Goal: Task Accomplishment & Management: Use online tool/utility

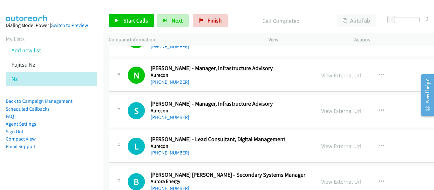
scroll to position [794, 0]
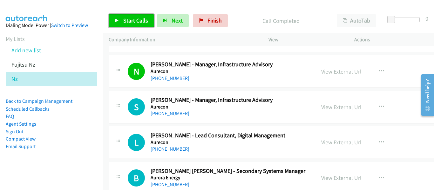
click at [137, 18] on span "Start Calls" at bounding box center [135, 20] width 25 height 7
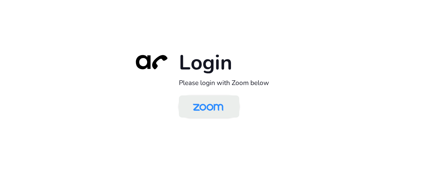
click at [203, 104] on img at bounding box center [208, 107] width 44 height 21
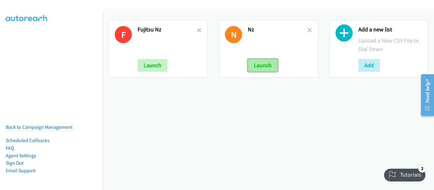
click at [268, 68] on button "Launch" at bounding box center [263, 65] width 30 height 13
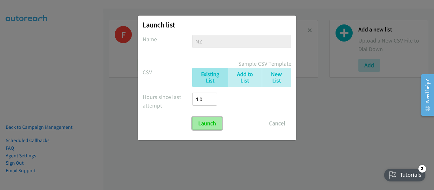
click at [218, 125] on input "Launch" at bounding box center [207, 123] width 30 height 13
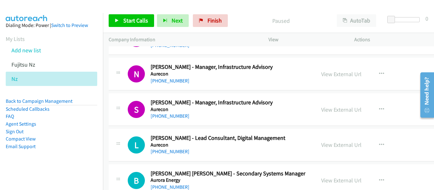
scroll to position [794, 0]
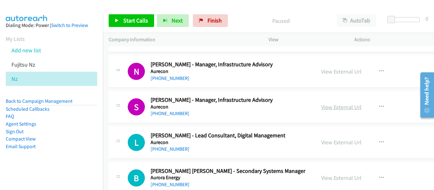
click at [321, 106] on link "View External Url" at bounding box center [341, 107] width 40 height 7
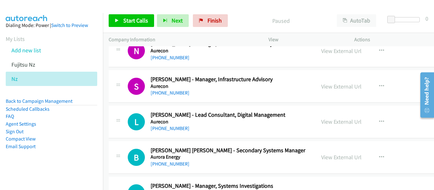
scroll to position [826, 0]
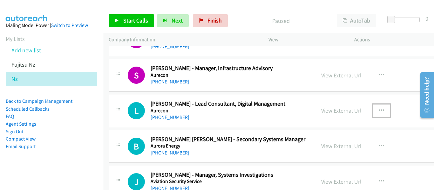
click at [379, 110] on icon "button" at bounding box center [381, 110] width 5 height 5
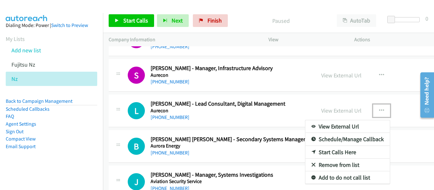
click at [333, 151] on link "Start Calls Here" at bounding box center [347, 152] width 84 height 13
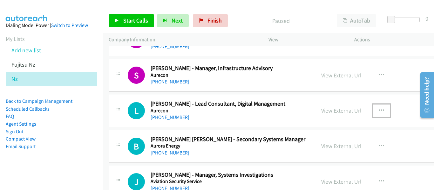
click at [373, 110] on button "button" at bounding box center [381, 110] width 17 height 13
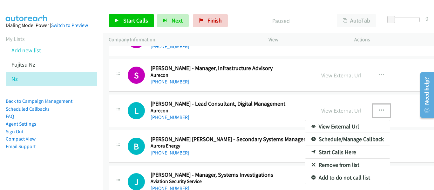
click at [137, 22] on div at bounding box center [217, 95] width 434 height 190
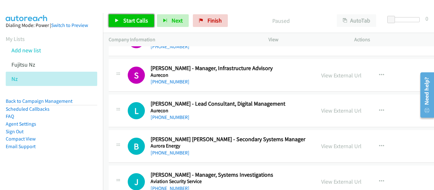
click at [133, 22] on span "Start Calls" at bounding box center [135, 20] width 25 height 7
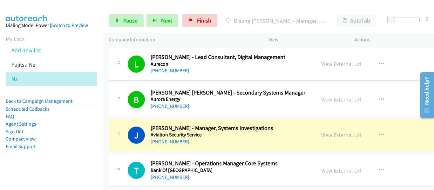
scroll to position [889, 0]
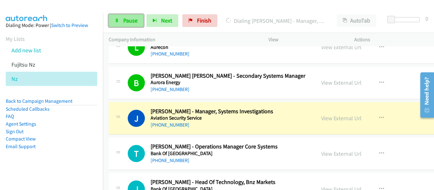
click at [129, 24] on span "Pause" at bounding box center [130, 20] width 14 height 7
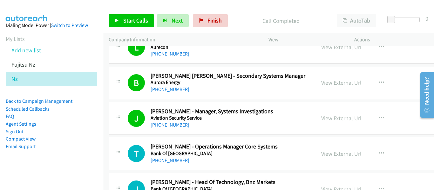
click at [323, 84] on link "View External Url" at bounding box center [341, 82] width 40 height 7
click at [324, 117] on link "View External Url" at bounding box center [341, 118] width 40 height 7
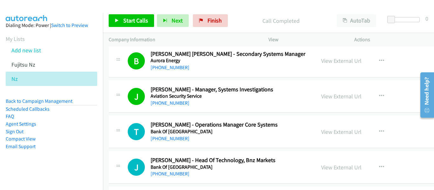
scroll to position [921, 0]
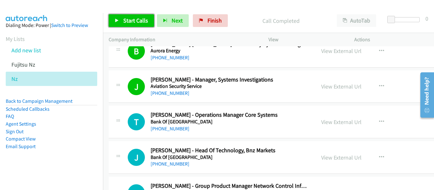
click at [138, 23] on span "Start Calls" at bounding box center [135, 20] width 25 height 7
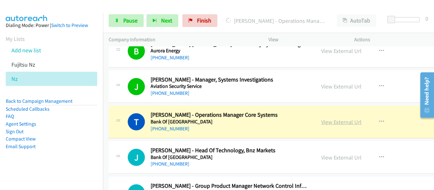
click at [330, 125] on link "View External Url" at bounding box center [341, 121] width 40 height 7
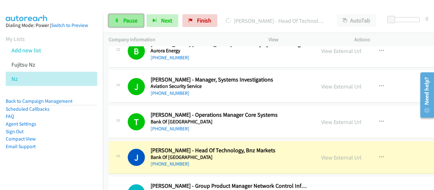
click at [123, 19] on span "Pause" at bounding box center [130, 20] width 14 height 7
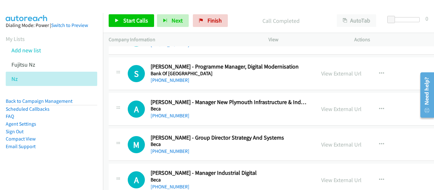
scroll to position [1429, 0]
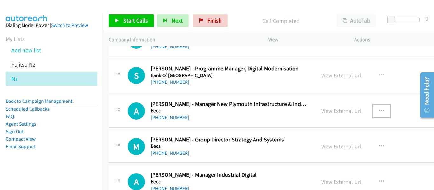
click at [379, 111] on icon "button" at bounding box center [381, 111] width 5 height 5
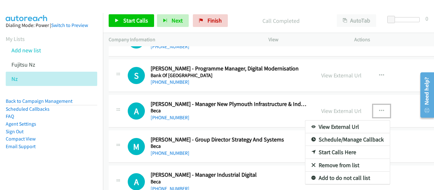
click at [322, 154] on link "Start Calls Here" at bounding box center [347, 152] width 84 height 13
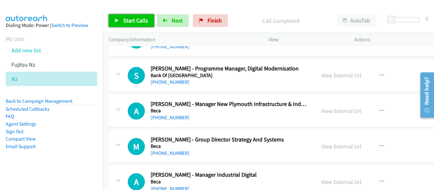
click at [131, 21] on span "Start Calls" at bounding box center [135, 20] width 25 height 7
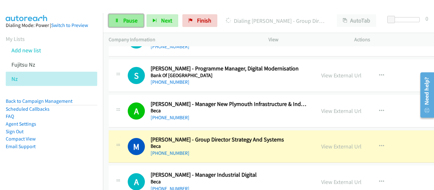
click at [126, 21] on span "Pause" at bounding box center [130, 20] width 14 height 7
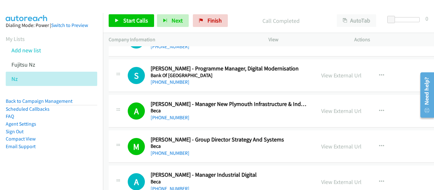
click at [364, 58] on td "S Callback Scheduled Simon Elston - Programme Manager, Digital Modernisation Ba…" at bounding box center [304, 76] width 402 height 36
click at [326, 111] on link "View External Url" at bounding box center [341, 110] width 40 height 7
click at [321, 147] on link "View External Url" at bounding box center [341, 146] width 40 height 7
click at [133, 20] on span "Start Calls" at bounding box center [135, 20] width 25 height 7
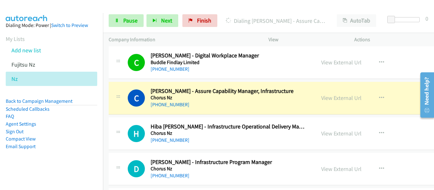
scroll to position [1651, 0]
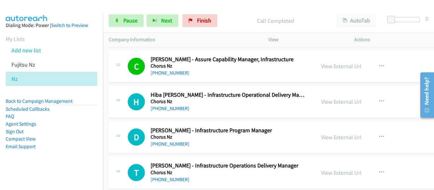
click at [397, 41] on p "Actions" at bounding box center [391, 40] width 74 height 8
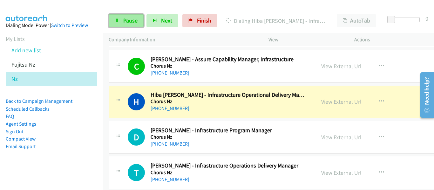
click at [127, 17] on span "Pause" at bounding box center [130, 20] width 14 height 7
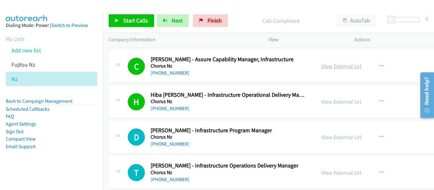
click at [321, 68] on link "View External Url" at bounding box center [341, 66] width 40 height 7
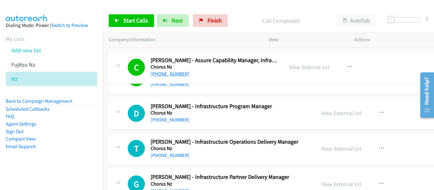
drag, startPoint x: 186, startPoint y: 72, endPoint x: 170, endPoint y: 73, distance: 16.2
click at [170, 73] on link "[PHONE_NUMBER]" at bounding box center [170, 74] width 39 height 6
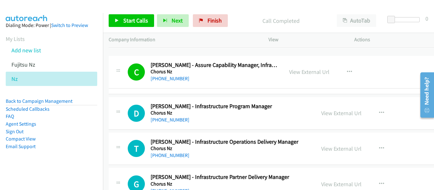
drag, startPoint x: 184, startPoint y: 73, endPoint x: 197, endPoint y: 79, distance: 14.2
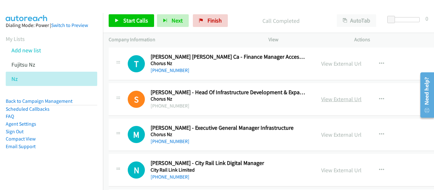
scroll to position [1842, 0]
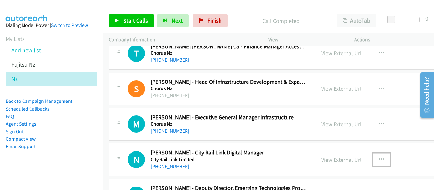
click at [379, 161] on icon "button" at bounding box center [381, 159] width 5 height 5
click at [267, 128] on div at bounding box center [217, 95] width 434 height 190
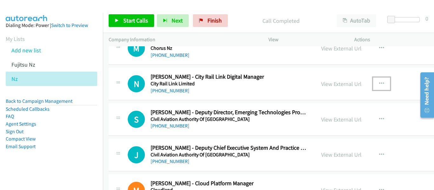
scroll to position [1905, 0]
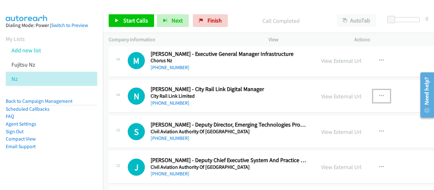
click at [379, 95] on icon "button" at bounding box center [381, 96] width 5 height 5
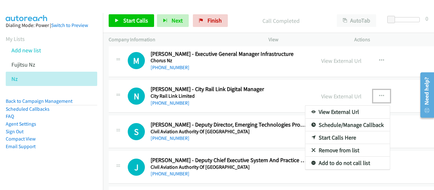
click at [325, 138] on link "Start Calls Here" at bounding box center [347, 137] width 84 height 13
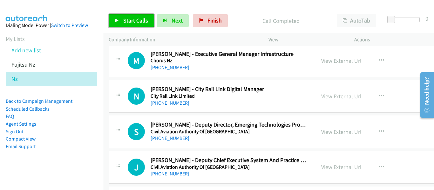
click at [135, 17] on span "Start Calls" at bounding box center [135, 20] width 25 height 7
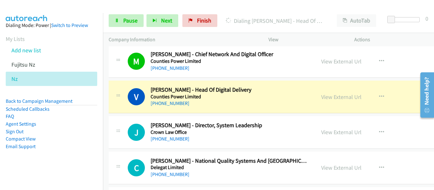
scroll to position [2127, 0]
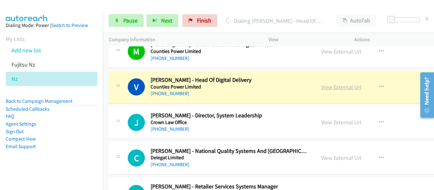
click at [323, 89] on link "View External Url" at bounding box center [341, 87] width 40 height 7
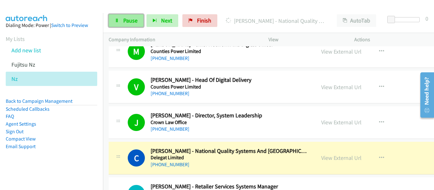
click at [131, 21] on span "Pause" at bounding box center [130, 20] width 14 height 7
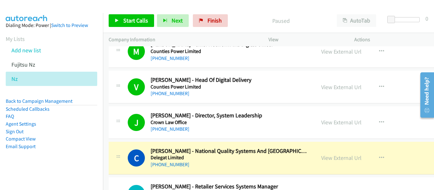
scroll to position [2159, 0]
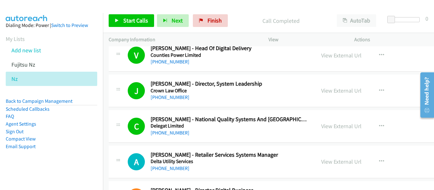
click at [330, 5] on div at bounding box center [214, 12] width 428 height 24
click at [123, 21] on span "Start Calls" at bounding box center [135, 20] width 25 height 7
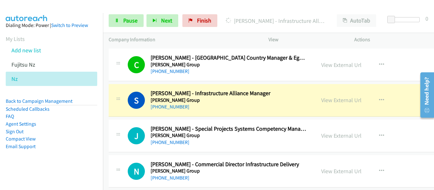
scroll to position [2572, 0]
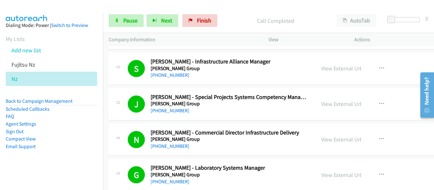
click at [232, 17] on p "Call Completed" at bounding box center [275, 21] width 99 height 9
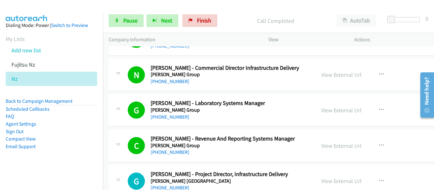
scroll to position [2636, 0]
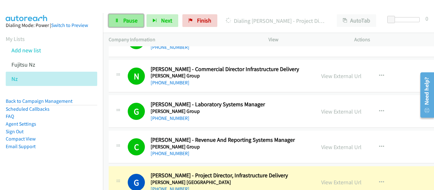
click at [131, 19] on span "Pause" at bounding box center [130, 20] width 14 height 7
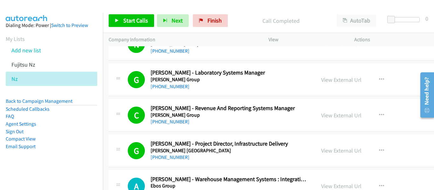
scroll to position [2572, 0]
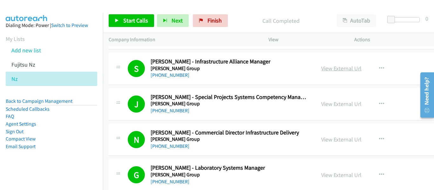
click at [321, 68] on link "View External Url" at bounding box center [341, 68] width 40 height 7
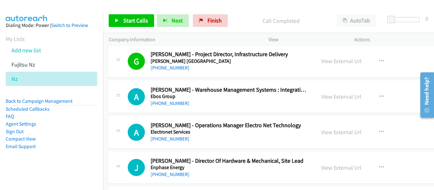
scroll to position [2763, 0]
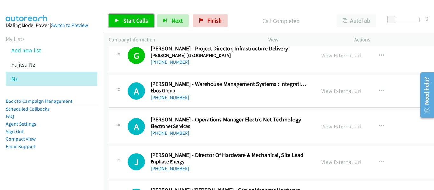
click at [134, 24] on span "Start Calls" at bounding box center [135, 20] width 25 height 7
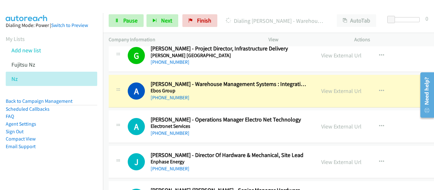
click at [227, 7] on div at bounding box center [214, 12] width 428 height 24
click at [122, 22] on link "Pause" at bounding box center [126, 20] width 35 height 13
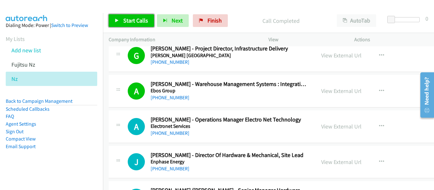
click at [136, 22] on span "Start Calls" at bounding box center [135, 20] width 25 height 7
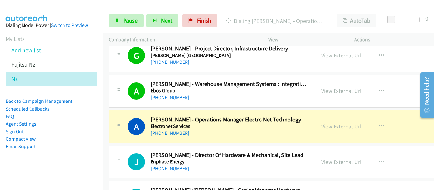
scroll to position [2794, 0]
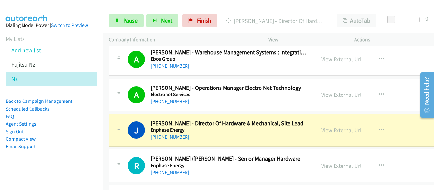
drag, startPoint x: 376, startPoint y: 69, endPoint x: 186, endPoint y: 119, distance: 196.3
click at [330, 131] on link "View External Url" at bounding box center [341, 130] width 40 height 7
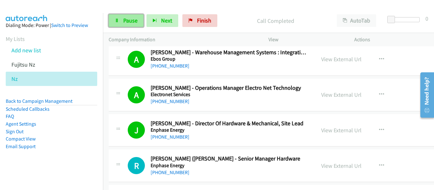
click at [129, 19] on span "Pause" at bounding box center [130, 20] width 14 height 7
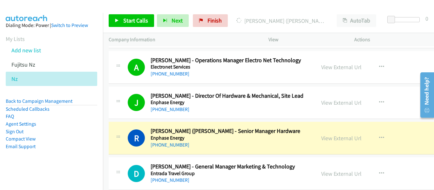
scroll to position [2826, 0]
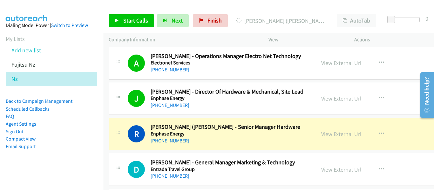
click at [348, 81] on td "J Callback Scheduled James Robertson - Director Of Hardware & Mechanical, Site …" at bounding box center [304, 99] width 402 height 36
click at [323, 136] on link "View External Url" at bounding box center [341, 134] width 40 height 7
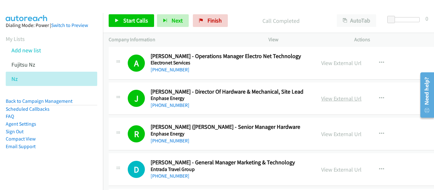
click at [324, 98] on link "View External Url" at bounding box center [341, 98] width 40 height 7
click at [325, 99] on link "View External Url" at bounding box center [341, 98] width 40 height 7
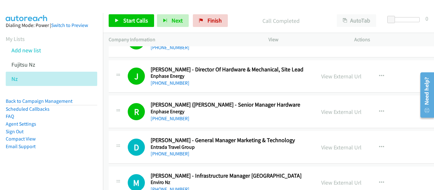
scroll to position [2858, 0]
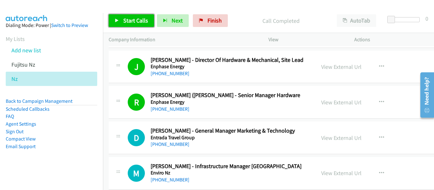
click at [135, 22] on span "Start Calls" at bounding box center [135, 20] width 25 height 7
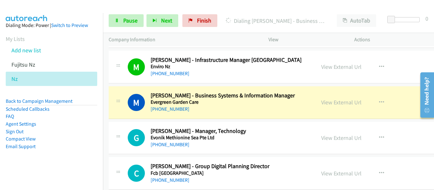
scroll to position [2953, 0]
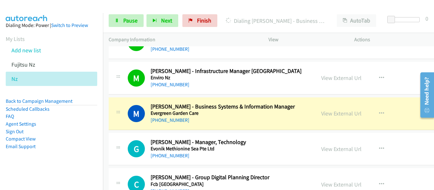
click at [367, 8] on div at bounding box center [214, 12] width 428 height 24
click at [323, 113] on link "View External Url" at bounding box center [341, 113] width 40 height 7
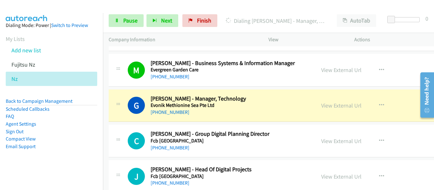
scroll to position [3017, 0]
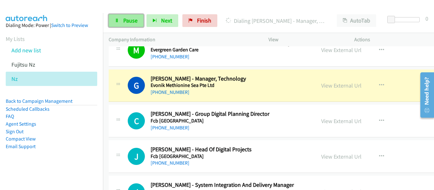
click at [121, 20] on link "Pause" at bounding box center [126, 20] width 35 height 13
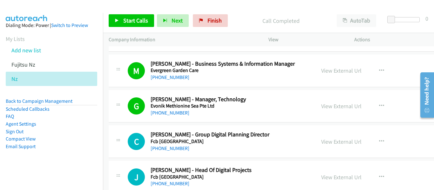
scroll to position [2985, 0]
